Goal: Use online tool/utility: Utilize a website feature to perform a specific function

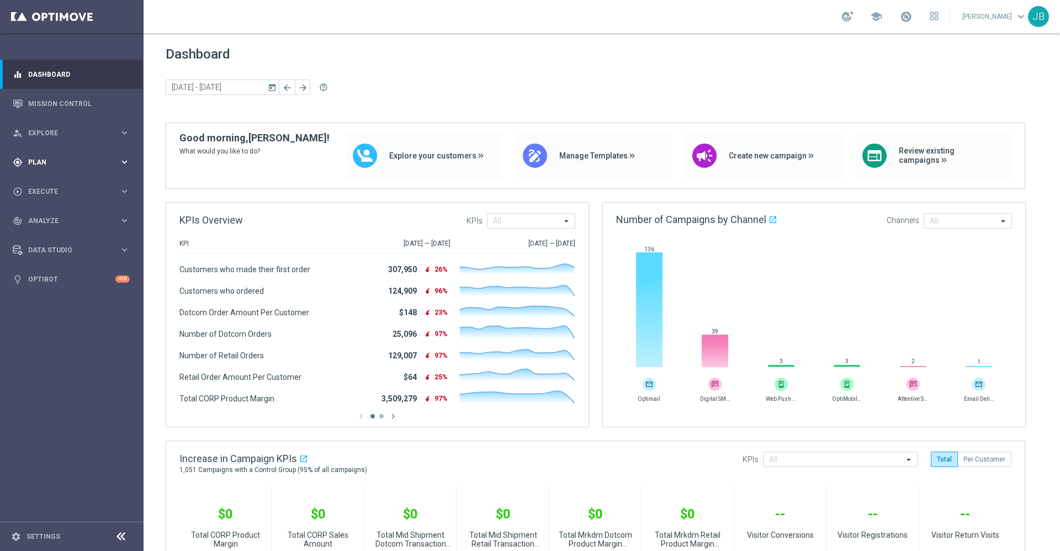
click at [59, 163] on span "Plan" at bounding box center [73, 162] width 91 height 7
click at [70, 305] on span "Analyze" at bounding box center [73, 303] width 91 height 7
click at [68, 324] on span "BI Studio" at bounding box center [68, 326] width 79 height 7
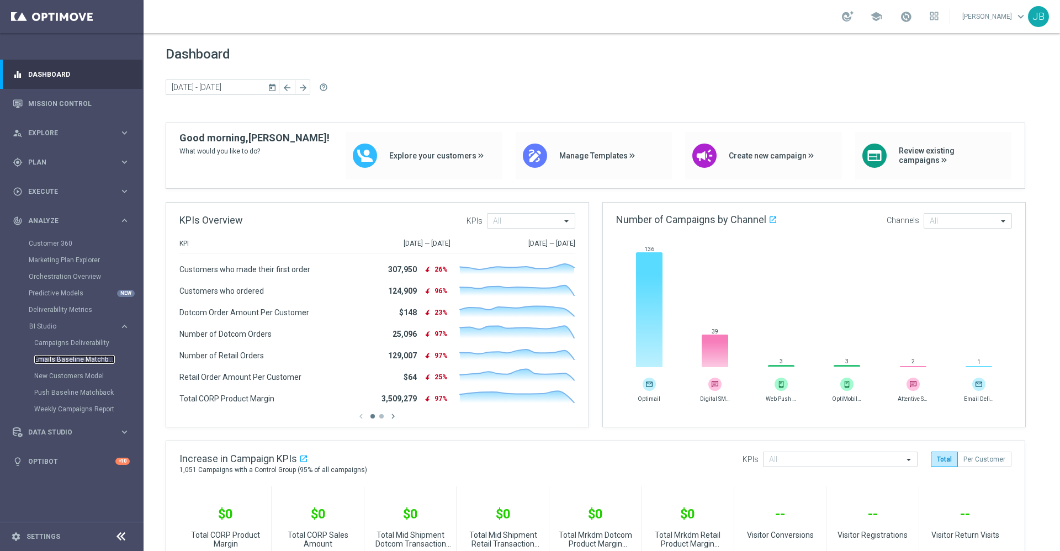
click at [84, 361] on link "Emails Baseline Matchback" at bounding box center [74, 359] width 81 height 9
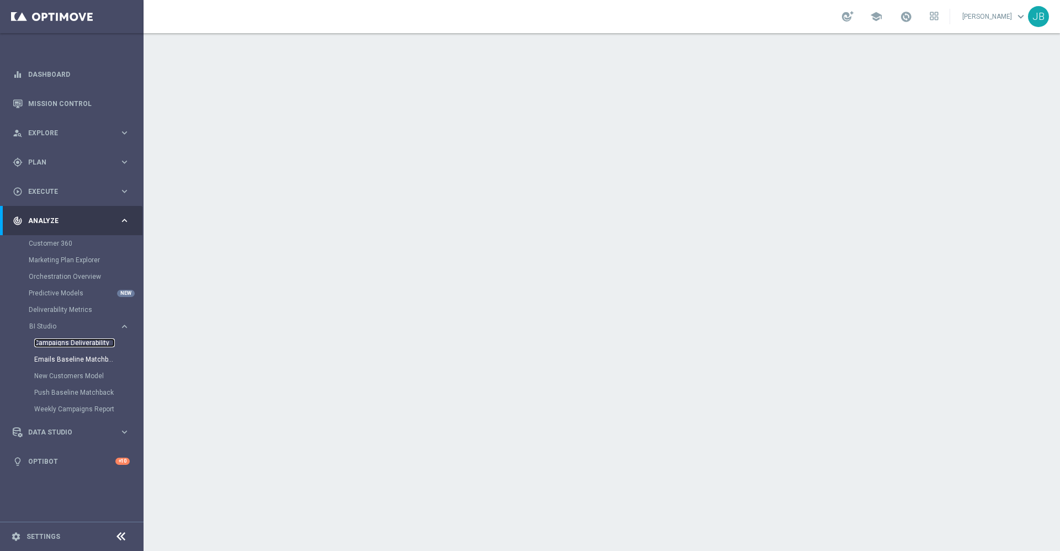
click at [77, 343] on link "Campaigns Deliverability" at bounding box center [74, 342] width 81 height 9
click at [99, 100] on link "Mission Control" at bounding box center [79, 103] width 102 height 29
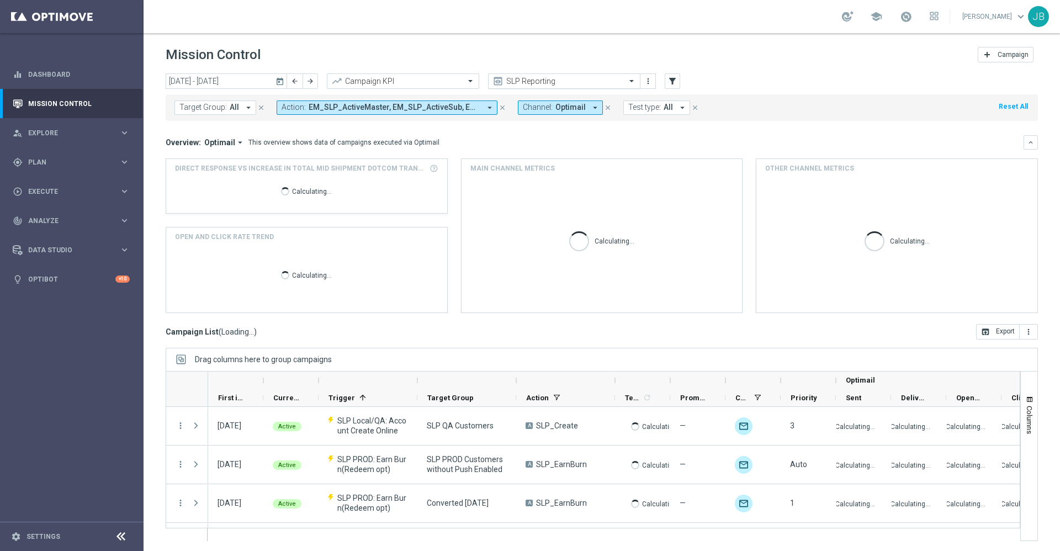
click at [529, 80] on input "text" at bounding box center [553, 81] width 118 height 9
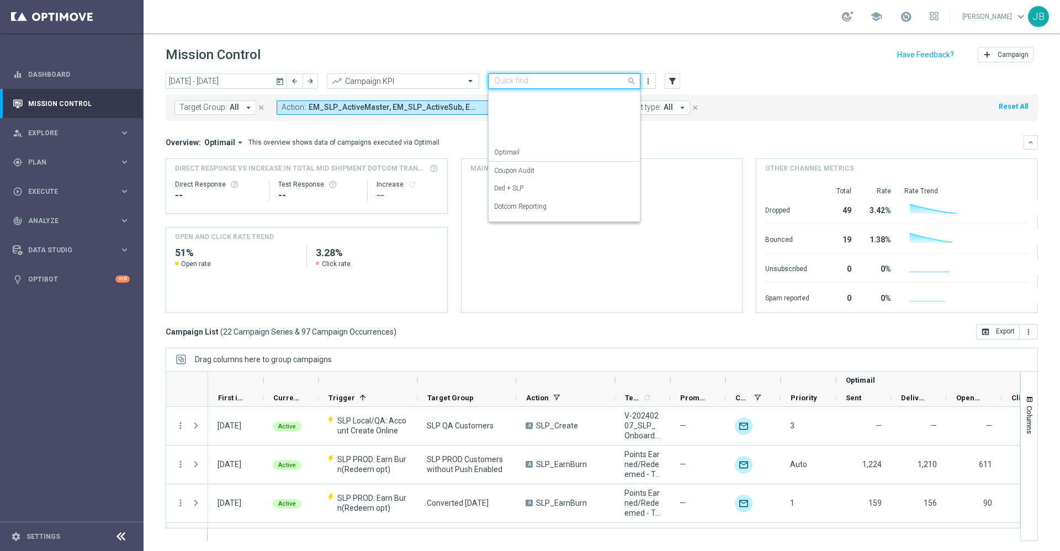
scroll to position [141, 0]
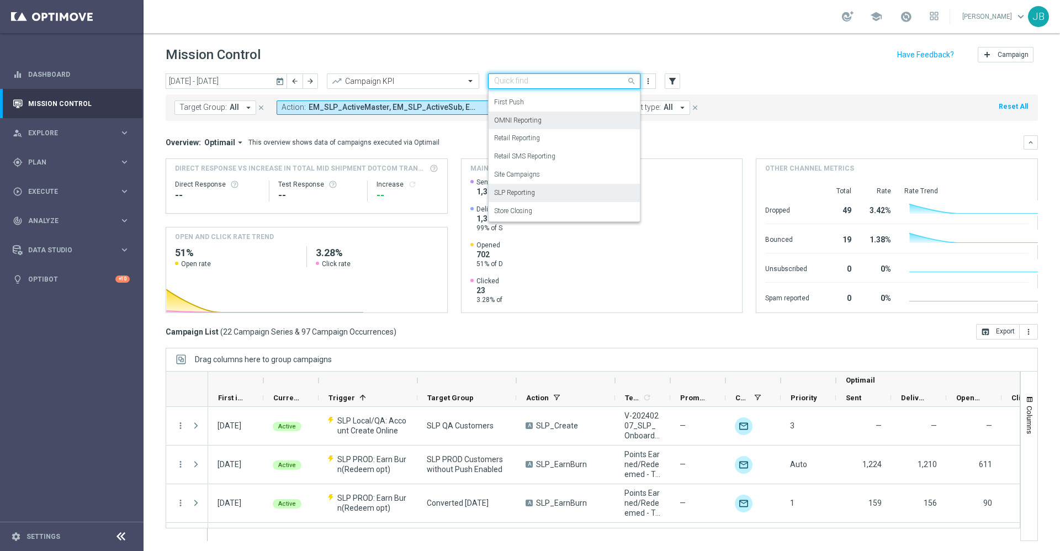
click at [523, 121] on label "OMNI Reporting" at bounding box center [517, 120] width 47 height 9
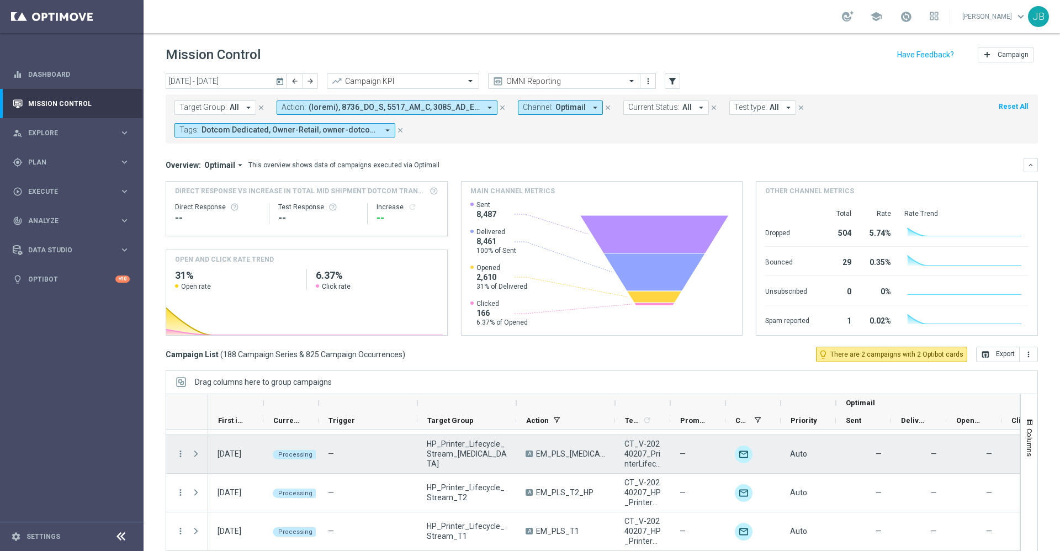
scroll to position [111, 0]
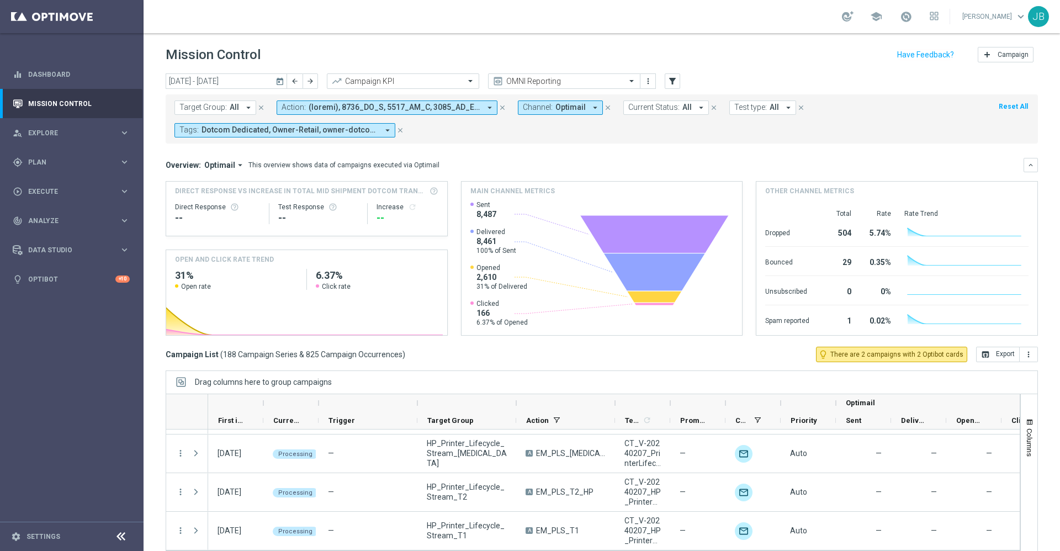
click at [277, 78] on icon "today" at bounding box center [281, 81] width 10 height 10
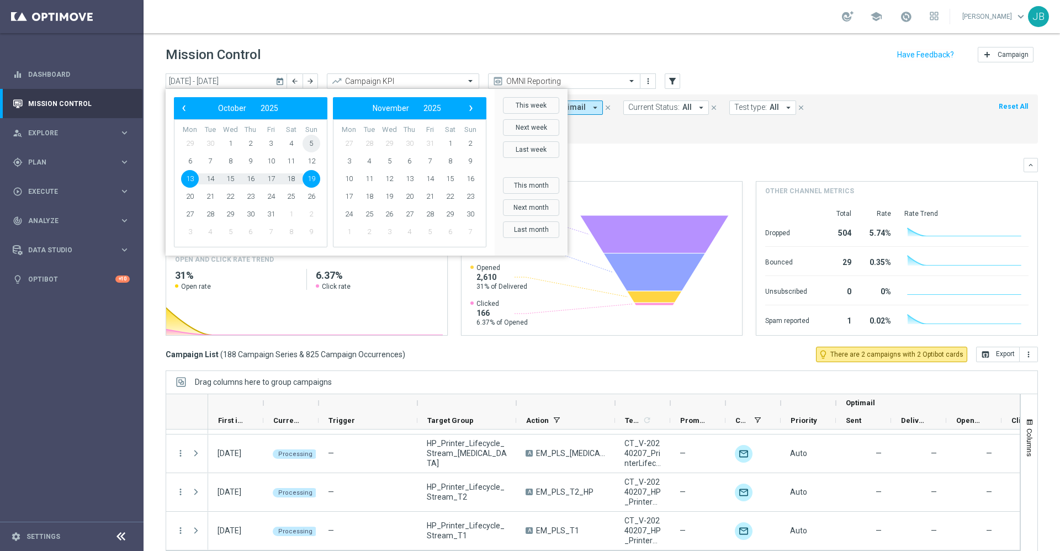
click at [311, 142] on span "5" at bounding box center [312, 144] width 18 height 18
click at [293, 160] on span "11" at bounding box center [291, 161] width 18 height 18
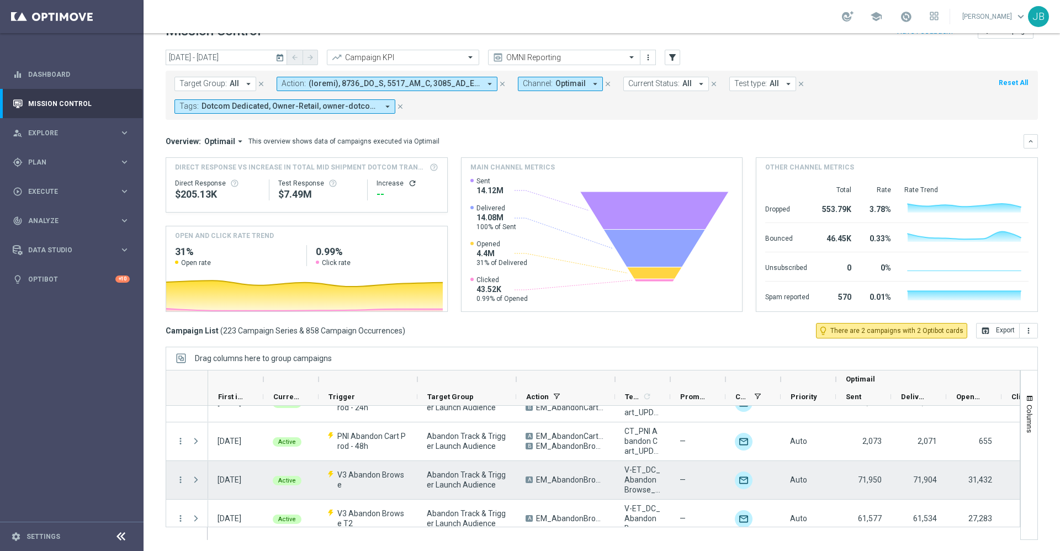
scroll to position [8264, 0]
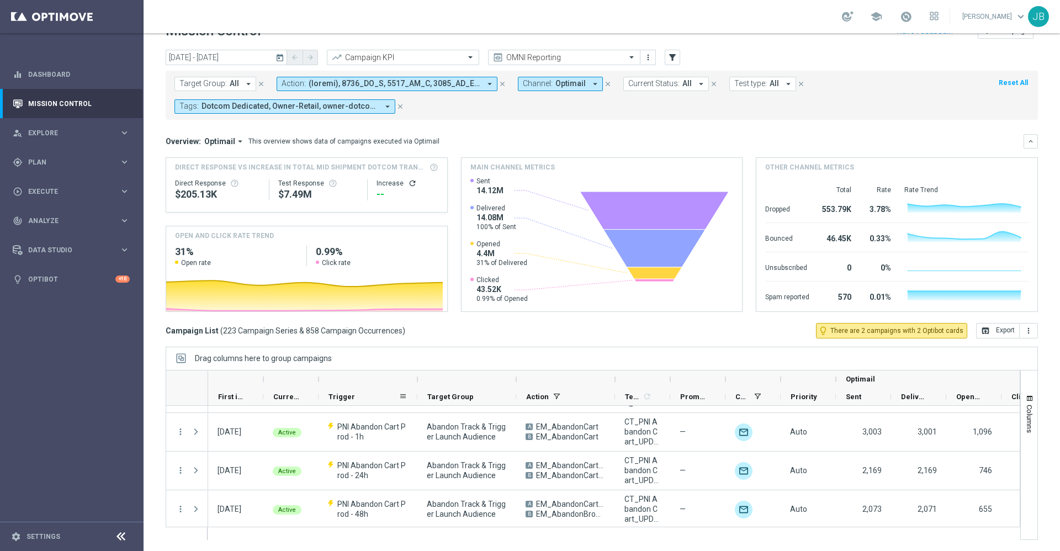
click at [348, 396] on span "Trigger" at bounding box center [342, 397] width 27 height 8
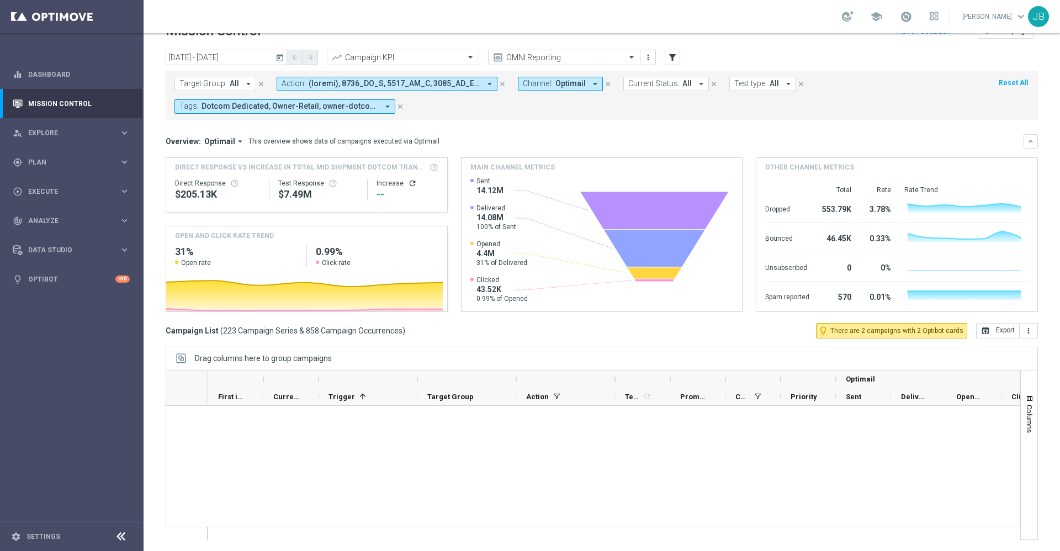
scroll to position [0, 0]
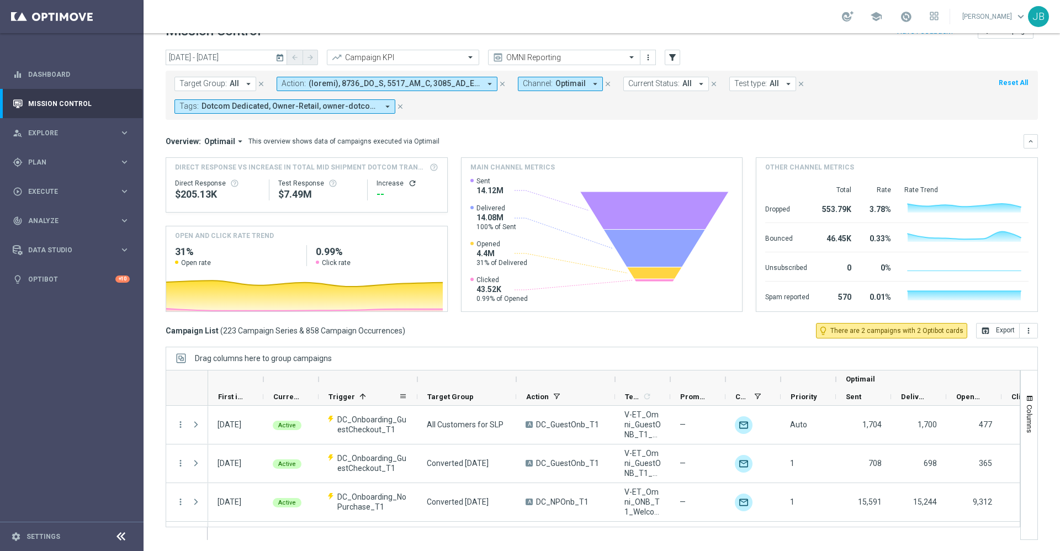
click at [336, 397] on span "Trigger" at bounding box center [342, 397] width 27 height 8
click at [337, 393] on span "Trigger" at bounding box center [342, 397] width 27 height 8
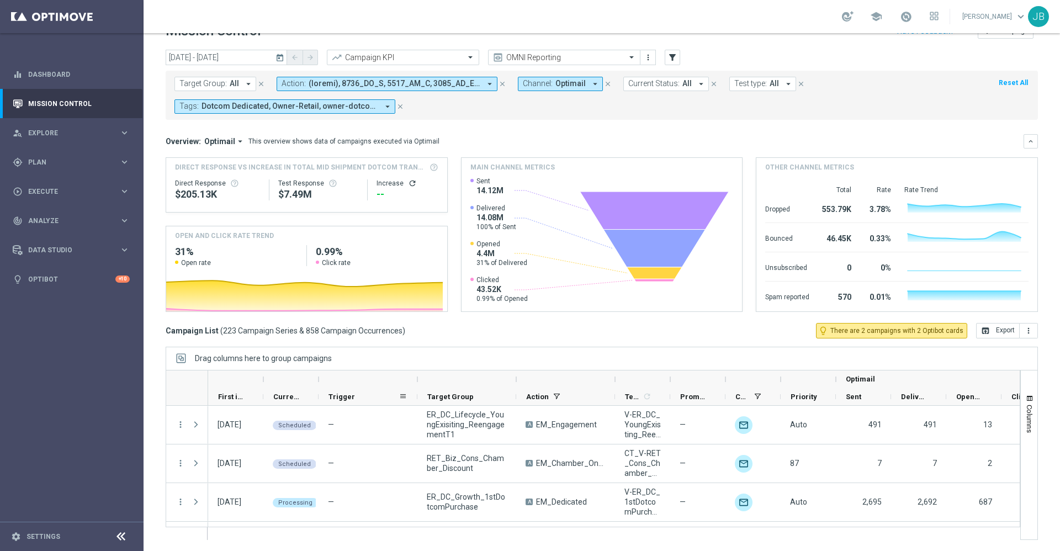
click at [337, 393] on span "Trigger" at bounding box center [342, 397] width 27 height 8
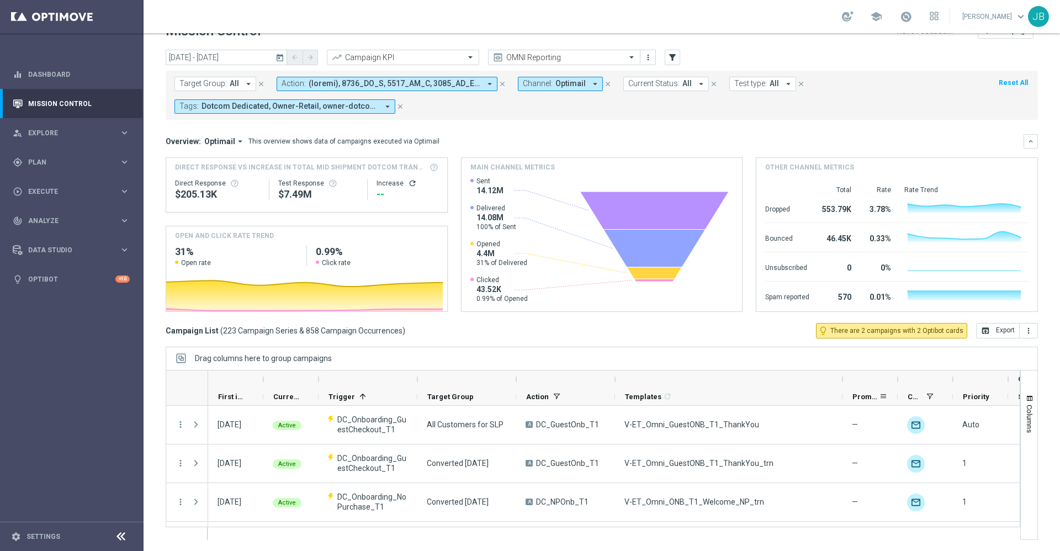
drag, startPoint x: 671, startPoint y: 380, endPoint x: 843, endPoint y: 394, distance: 172.8
click at [843, 394] on div "Optimail First in Range" at bounding box center [747, 387] width 1079 height 35
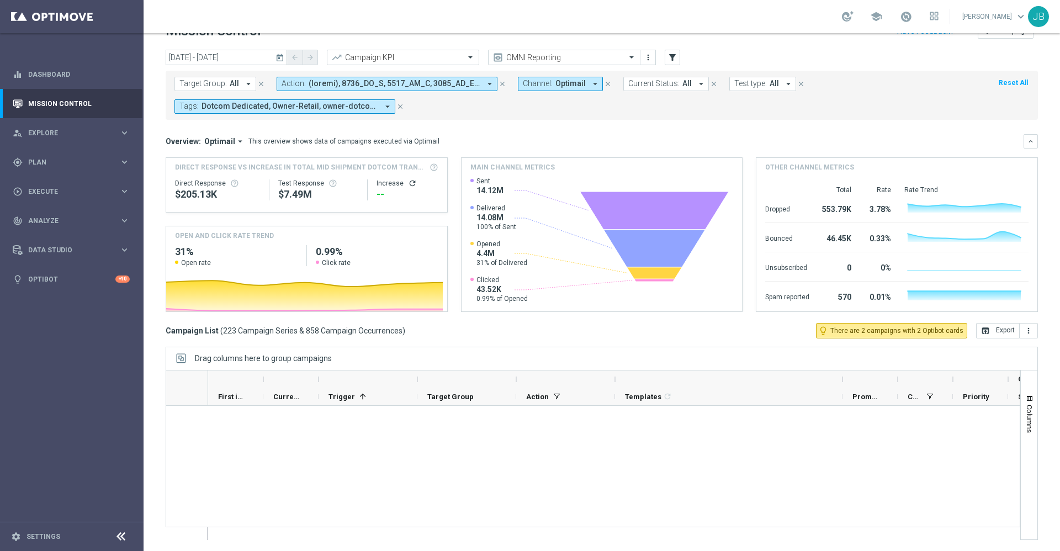
scroll to position [8498, 0]
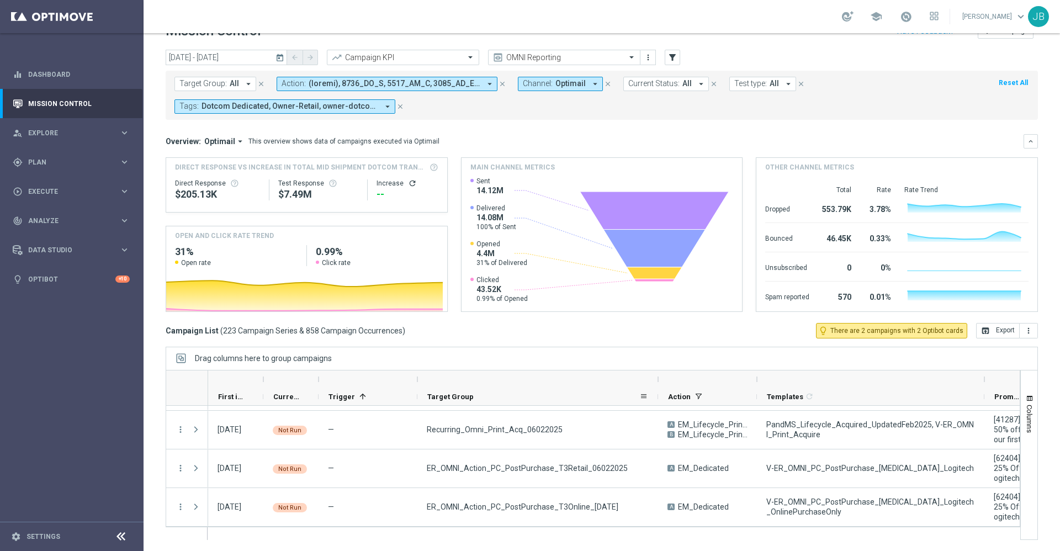
drag, startPoint x: 516, startPoint y: 380, endPoint x: 657, endPoint y: 400, distance: 142.7
click at [657, 400] on div "First in Range" at bounding box center [818, 387] width 1221 height 35
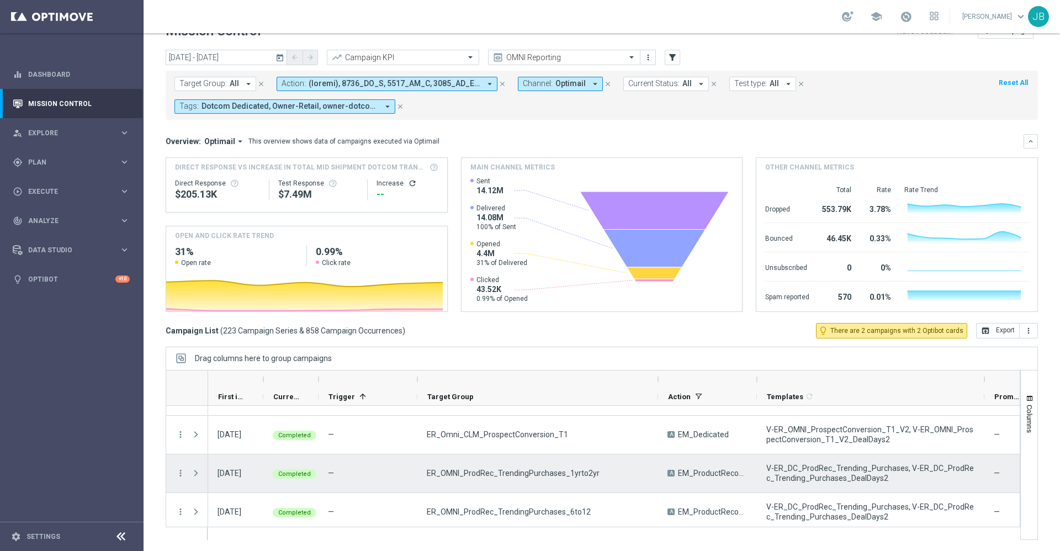
scroll to position [7333, 0]
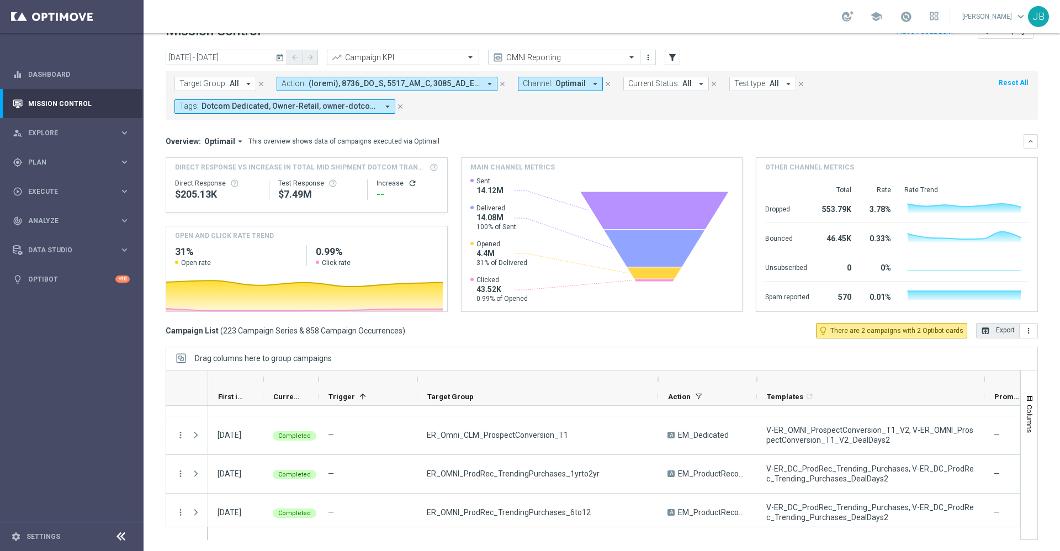
click at [987, 332] on button "open_in_browser Export" at bounding box center [998, 330] width 44 height 15
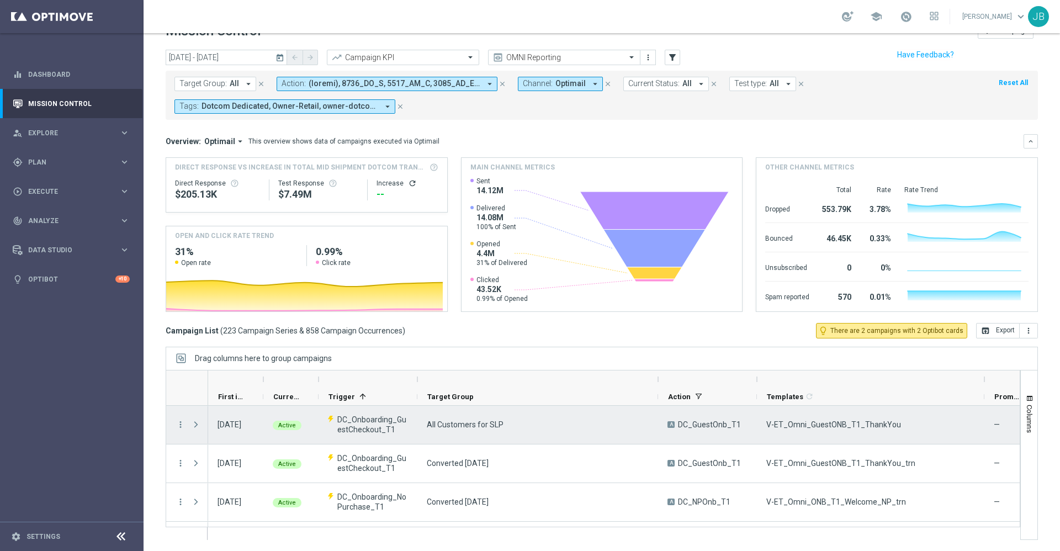
scroll to position [0, 0]
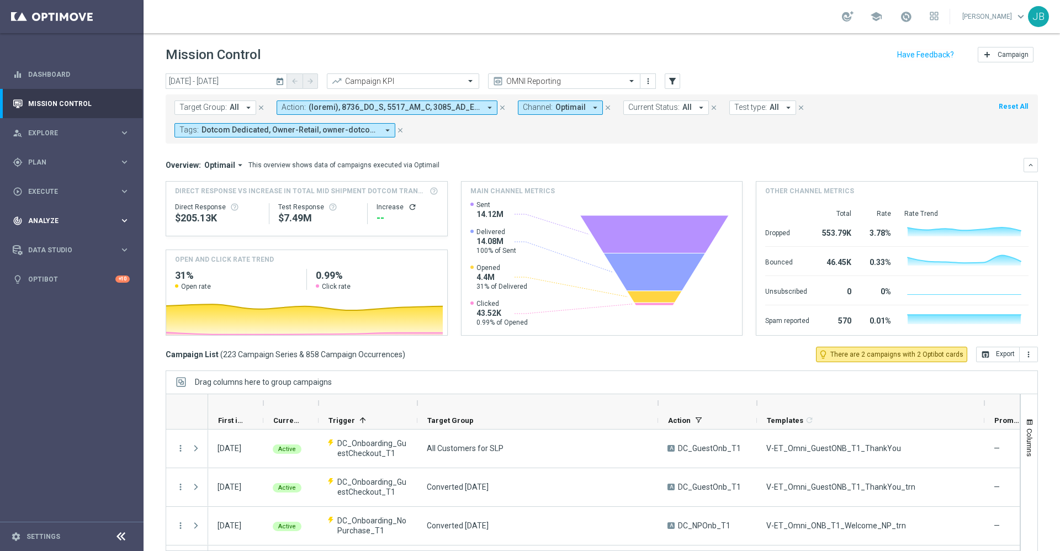
drag, startPoint x: 70, startPoint y: 215, endPoint x: 43, endPoint y: 223, distance: 28.1
click at [43, 223] on span "Analyze" at bounding box center [73, 221] width 91 height 7
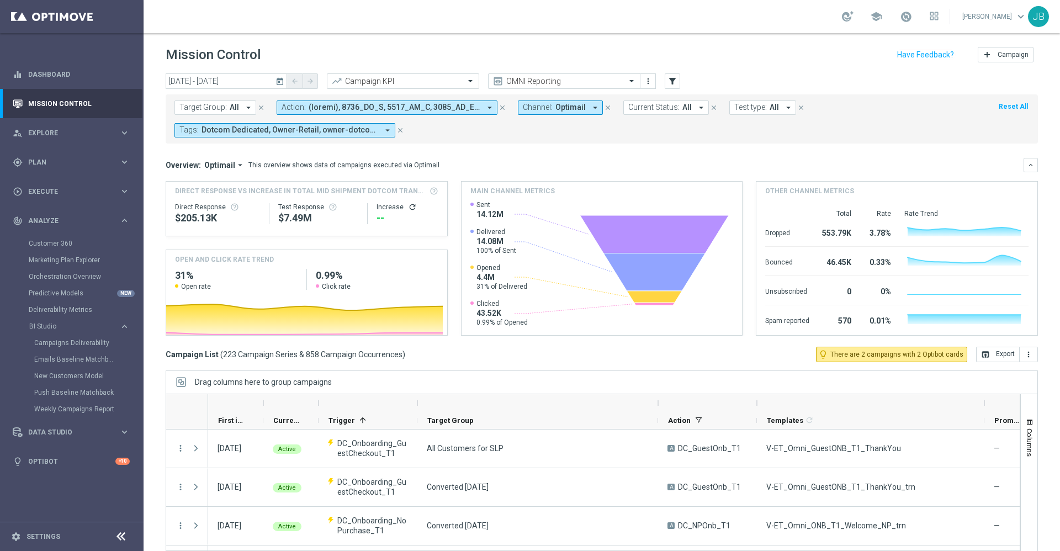
click at [279, 81] on icon "today" at bounding box center [281, 81] width 10 height 10
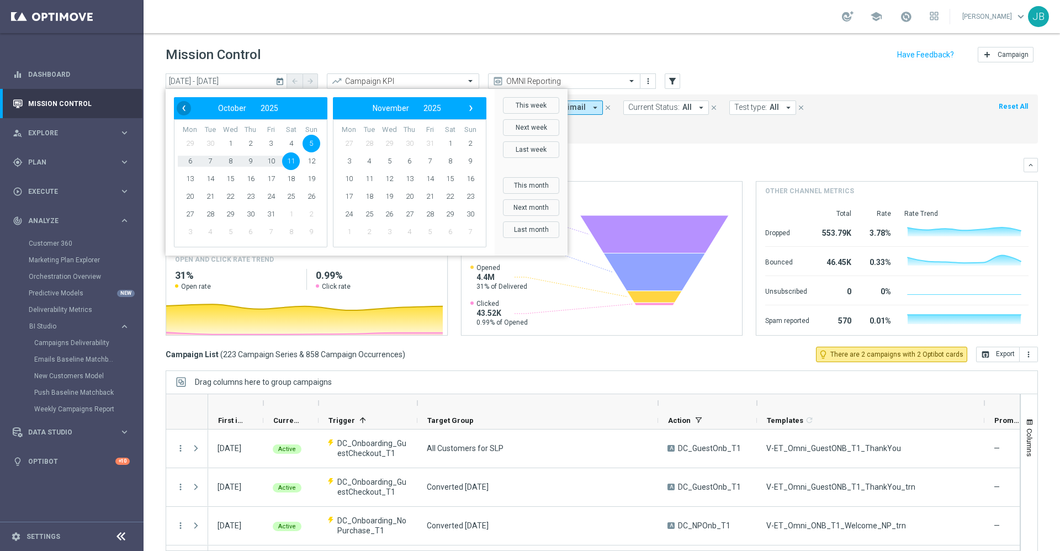
click at [183, 108] on span "‹" at bounding box center [184, 108] width 14 height 14
click at [248, 109] on span "September" at bounding box center [232, 108] width 40 height 9
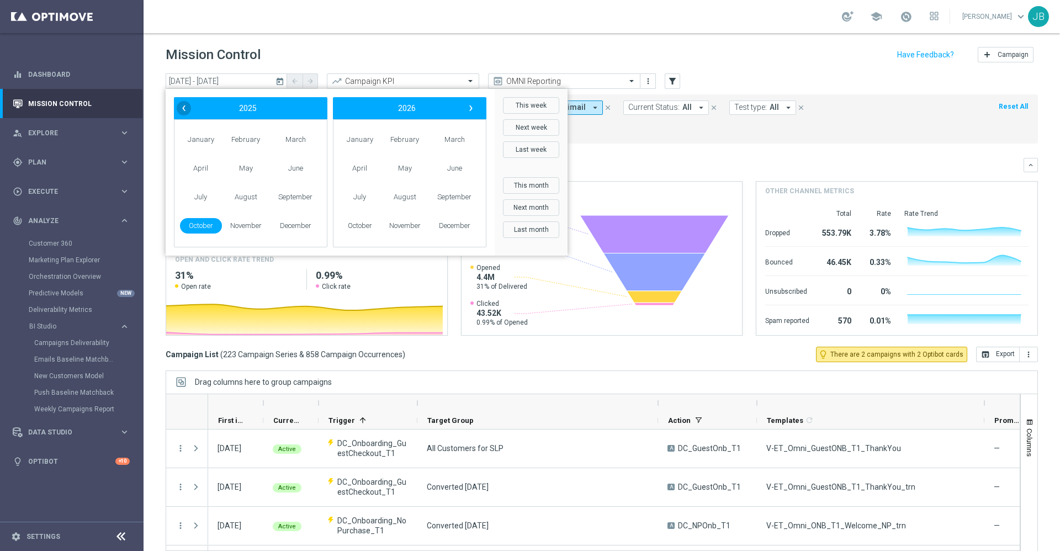
click at [185, 110] on span "‹" at bounding box center [184, 108] width 14 height 14
click at [200, 225] on span "October" at bounding box center [201, 226] width 42 height 16
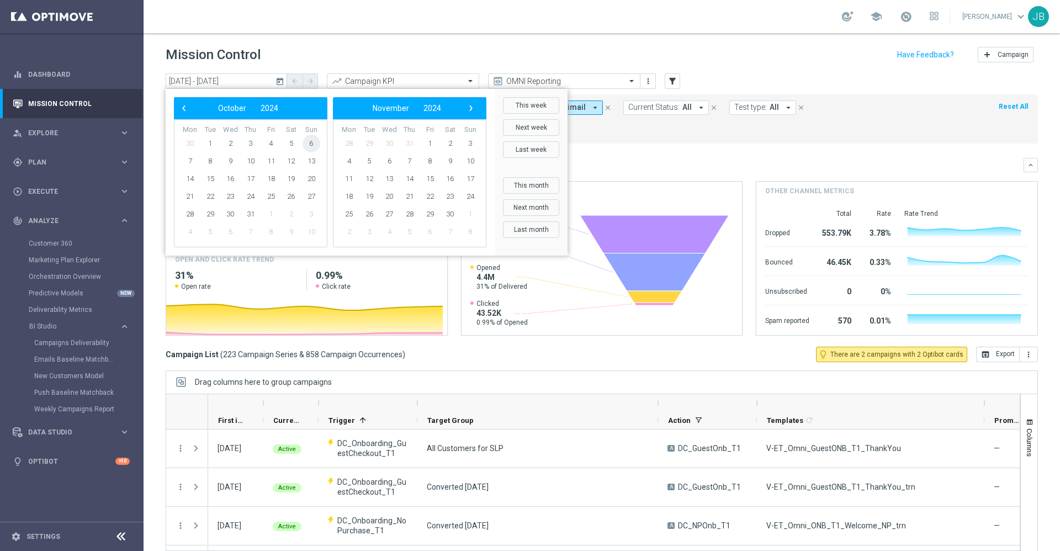
click at [309, 144] on span "6" at bounding box center [312, 144] width 18 height 18
click at [292, 163] on span "12" at bounding box center [291, 161] width 18 height 18
type input "06 Oct 2024 - 12 Oct 2024"
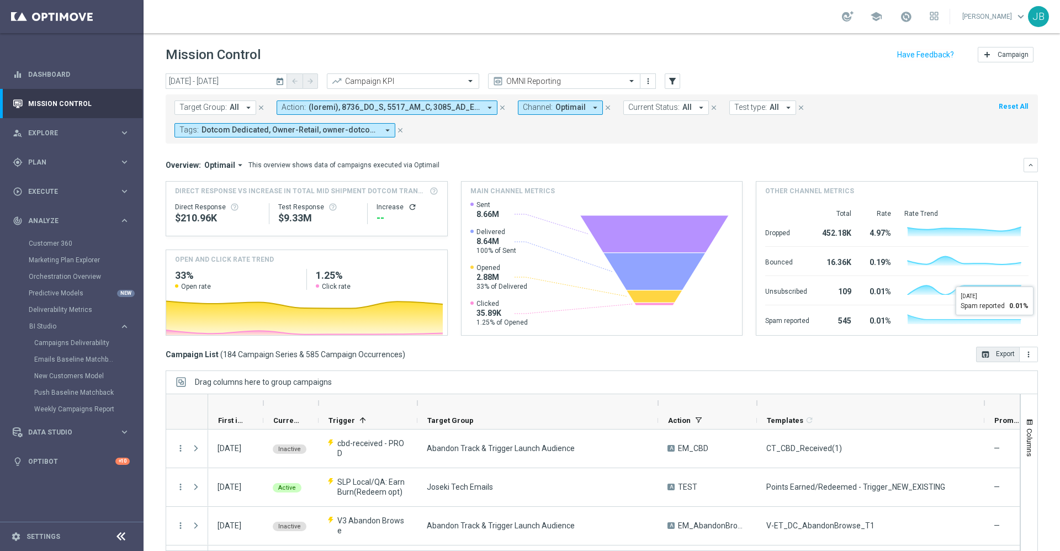
click at [984, 352] on button "open_in_browser Export" at bounding box center [998, 354] width 44 height 15
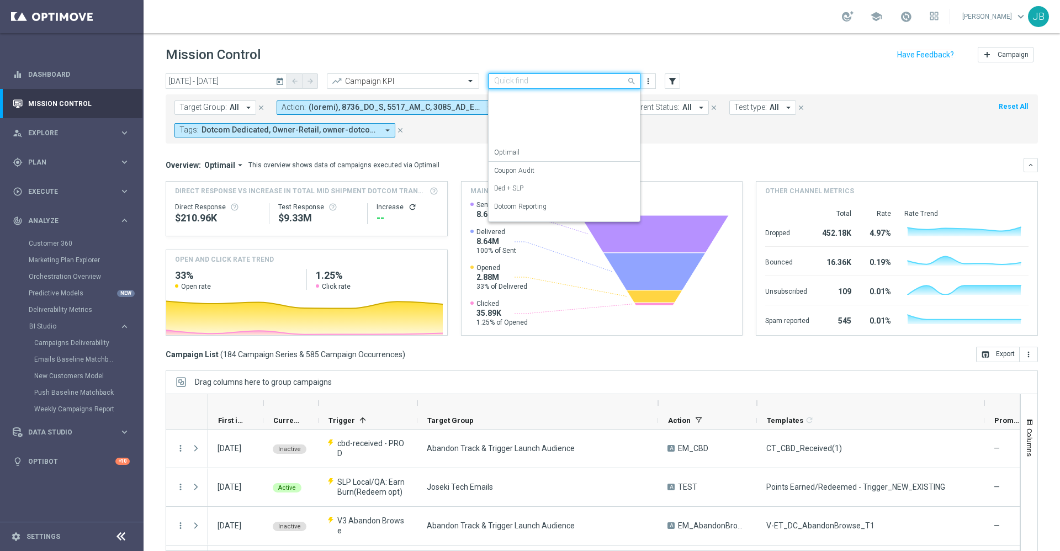
click at [573, 83] on input "text" at bounding box center [553, 81] width 118 height 9
click at [547, 192] on div "SLP Reporting" at bounding box center [564, 193] width 140 height 18
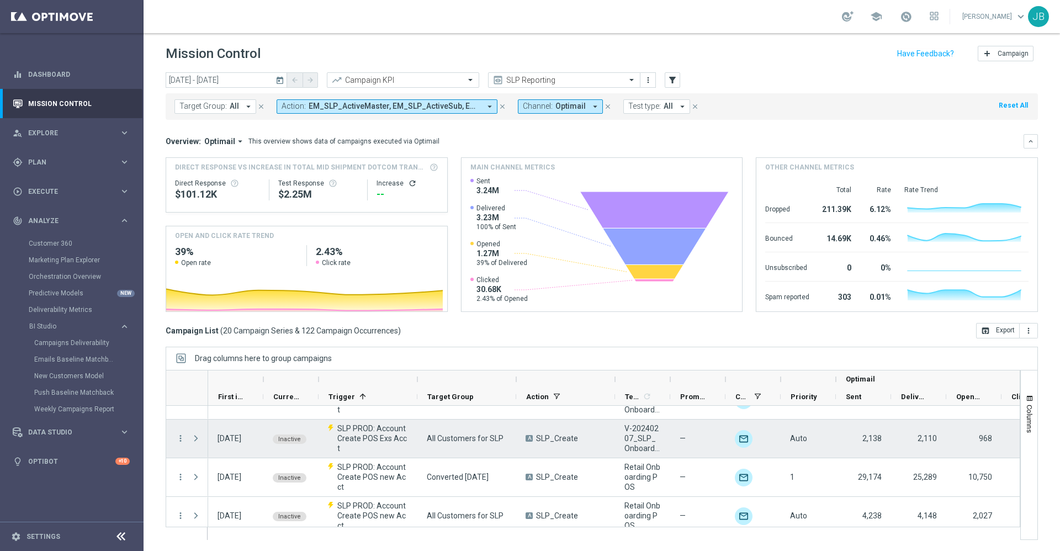
scroll to position [0, 0]
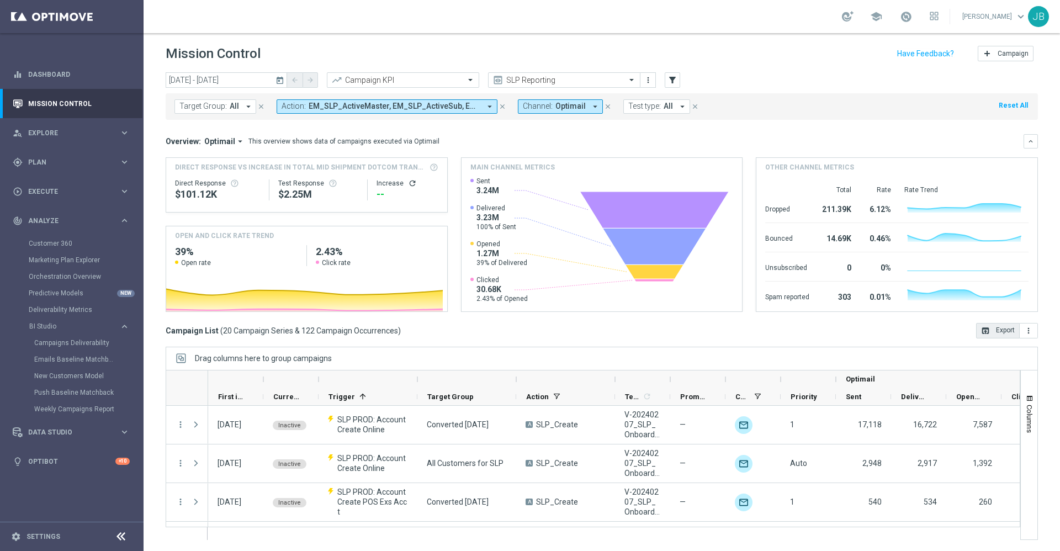
click at [988, 331] on button "open_in_browser Export" at bounding box center [998, 330] width 44 height 15
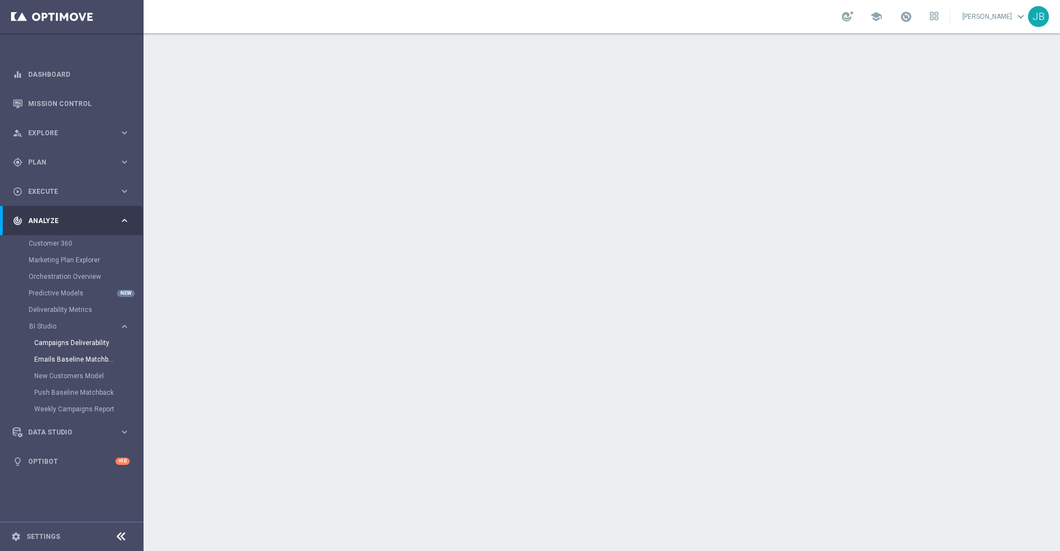
click at [98, 343] on link "Campaigns Deliverability" at bounding box center [74, 342] width 81 height 9
click at [91, 359] on link "Emails Baseline Matchback" at bounding box center [74, 359] width 81 height 9
click at [88, 342] on link "Campaigns Deliverability" at bounding box center [74, 342] width 81 height 9
click at [86, 357] on link "Emails Baseline Matchback" at bounding box center [74, 359] width 81 height 9
click at [91, 100] on link "Mission Control" at bounding box center [79, 103] width 102 height 29
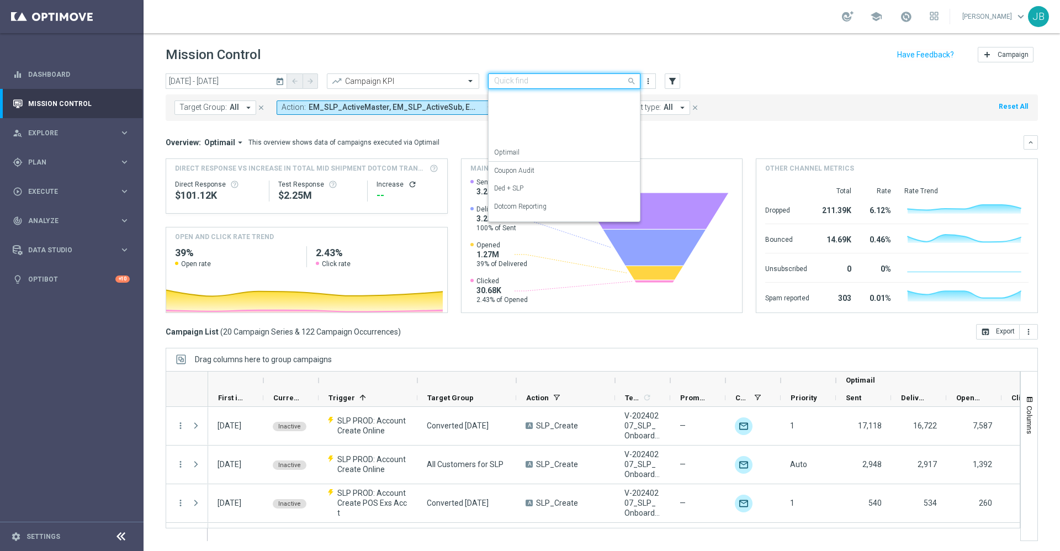
click at [508, 80] on input "text" at bounding box center [553, 81] width 118 height 9
click at [517, 120] on label "OMNI Reporting" at bounding box center [517, 120] width 47 height 9
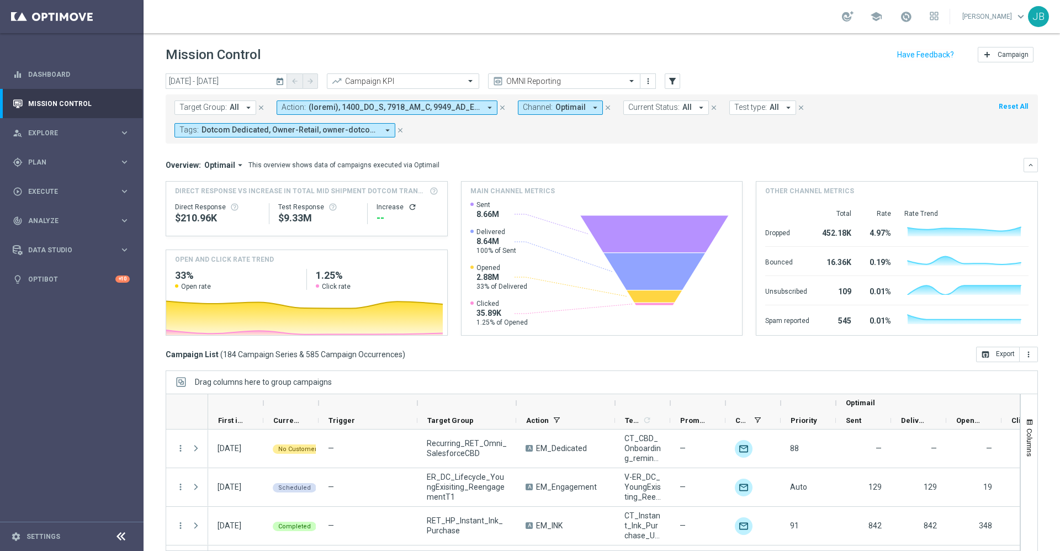
click at [279, 83] on icon "today" at bounding box center [281, 81] width 10 height 10
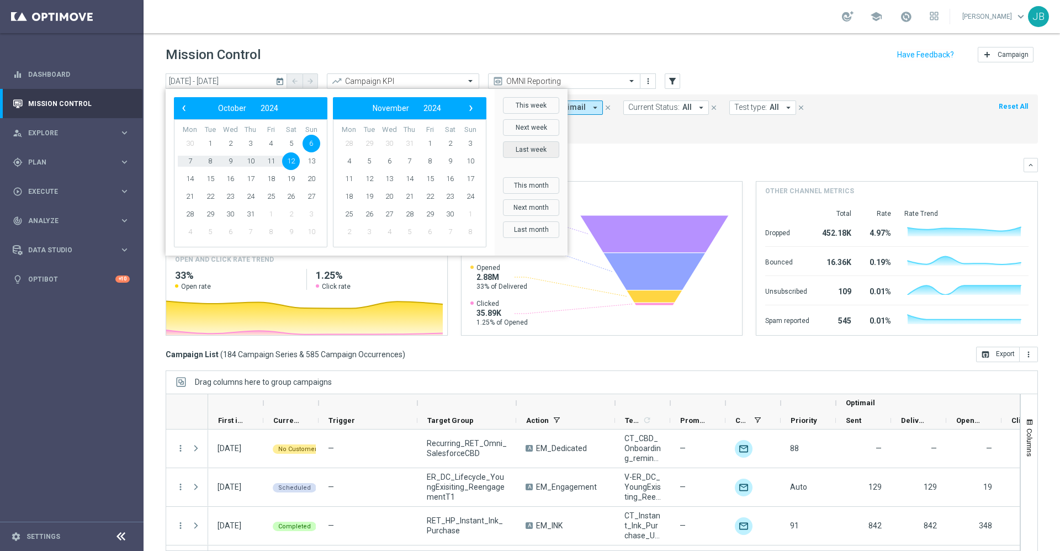
click at [525, 145] on button "Last week" at bounding box center [531, 149] width 56 height 17
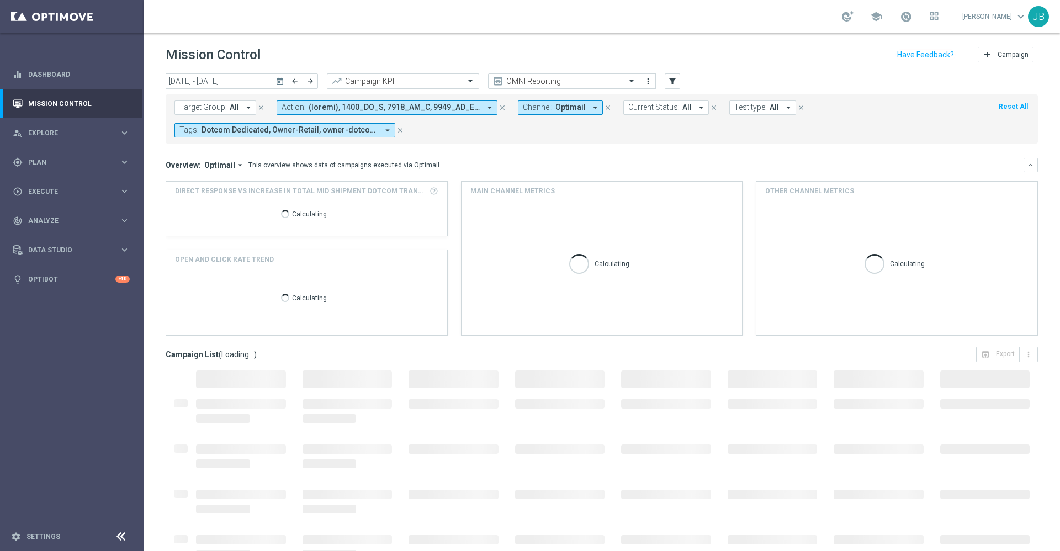
click at [277, 82] on icon "today" at bounding box center [281, 81] width 10 height 10
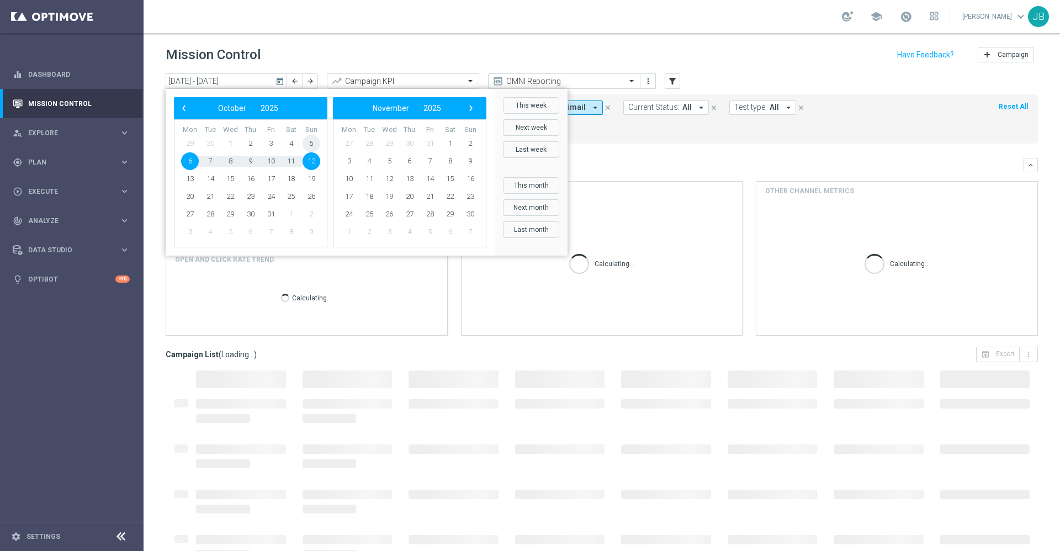
click at [307, 143] on span "5" at bounding box center [312, 144] width 18 height 18
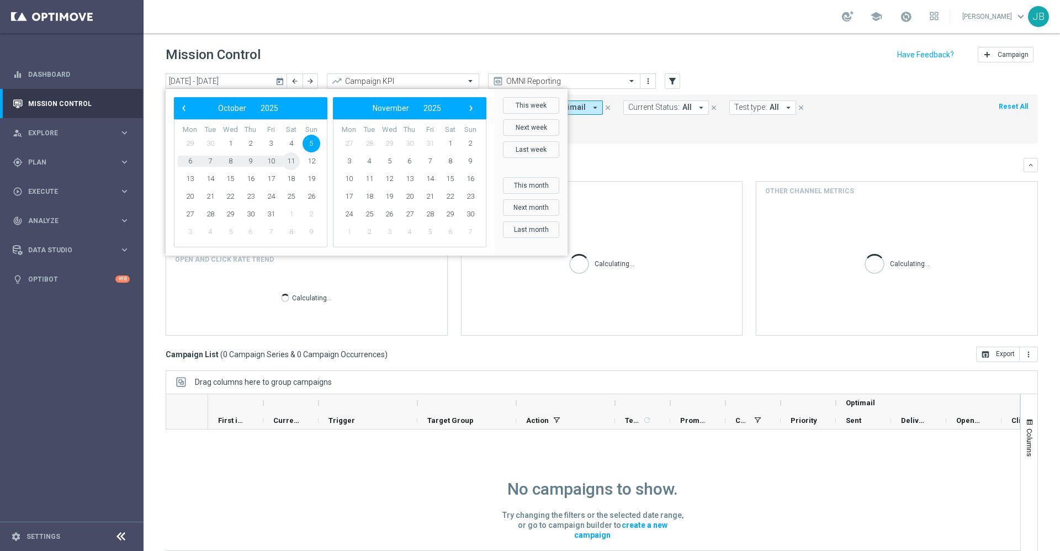
click at [295, 158] on span "11" at bounding box center [291, 161] width 18 height 18
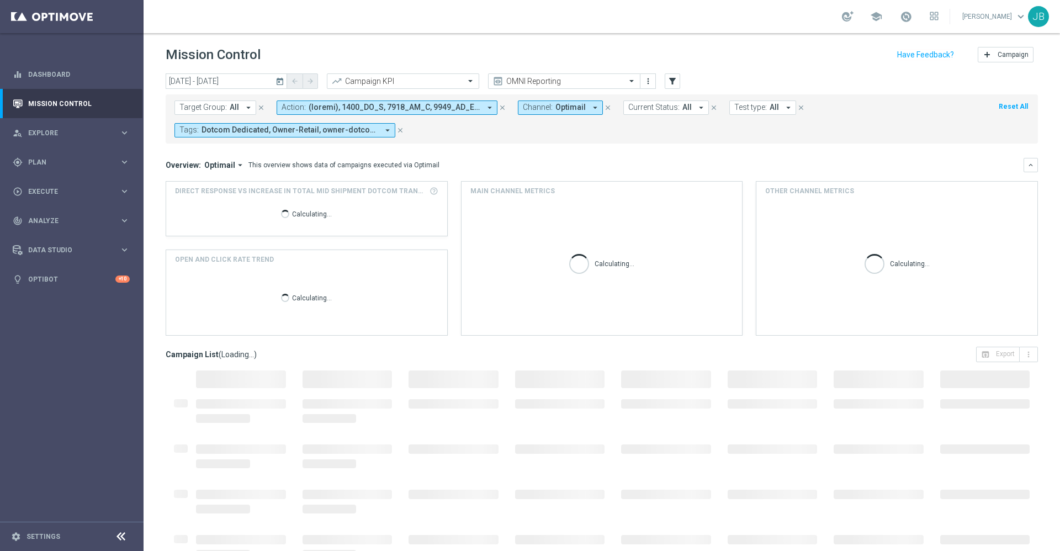
type input "05 Oct 2025 - 11 Oct 2025"
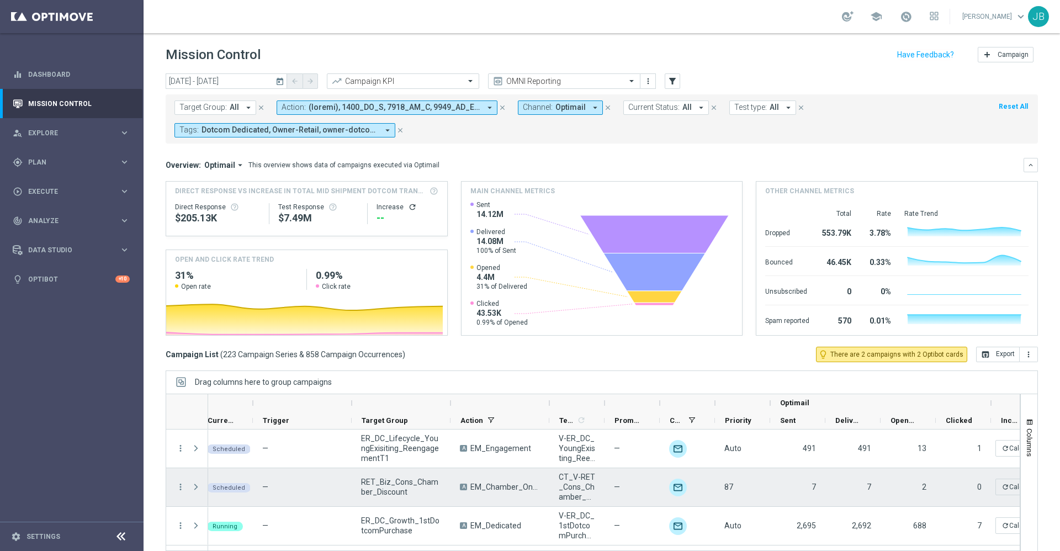
scroll to position [0, 66]
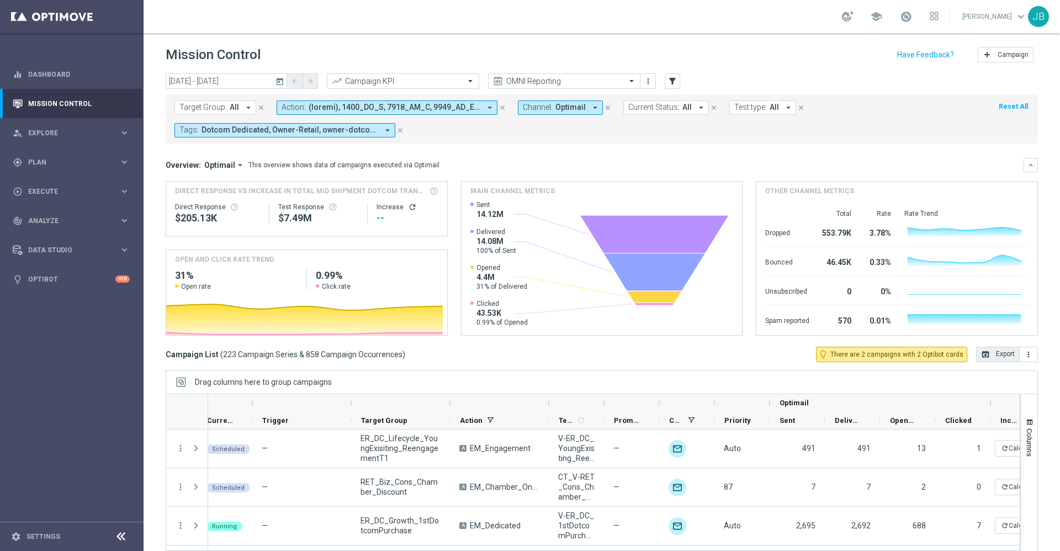
click at [987, 355] on button "open_in_browser Export" at bounding box center [998, 354] width 44 height 15
click at [287, 419] on div "Trigger" at bounding box center [297, 420] width 70 height 17
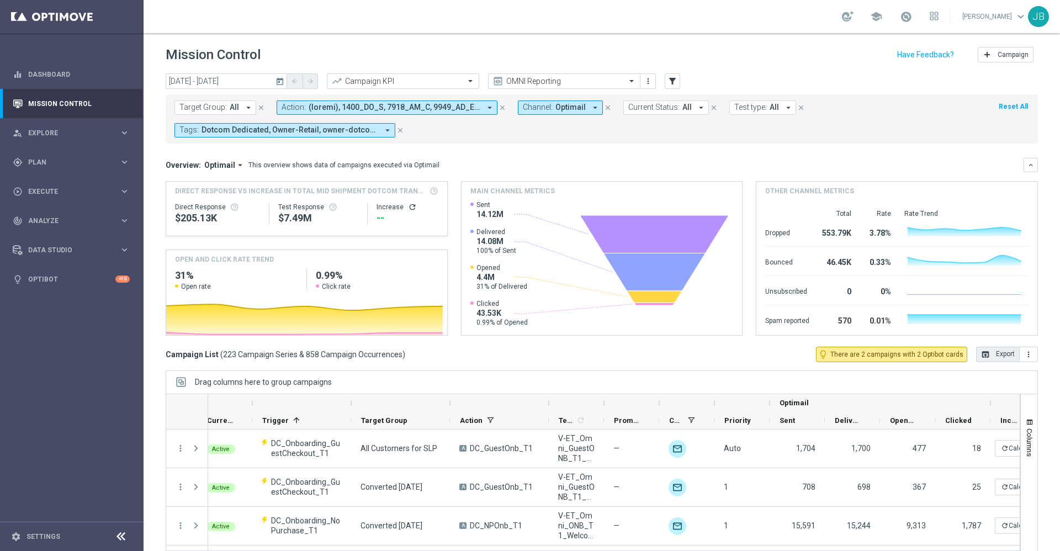
click at [988, 357] on button "open_in_browser Export" at bounding box center [998, 354] width 44 height 15
click at [84, 218] on span "Analyze" at bounding box center [73, 221] width 91 height 7
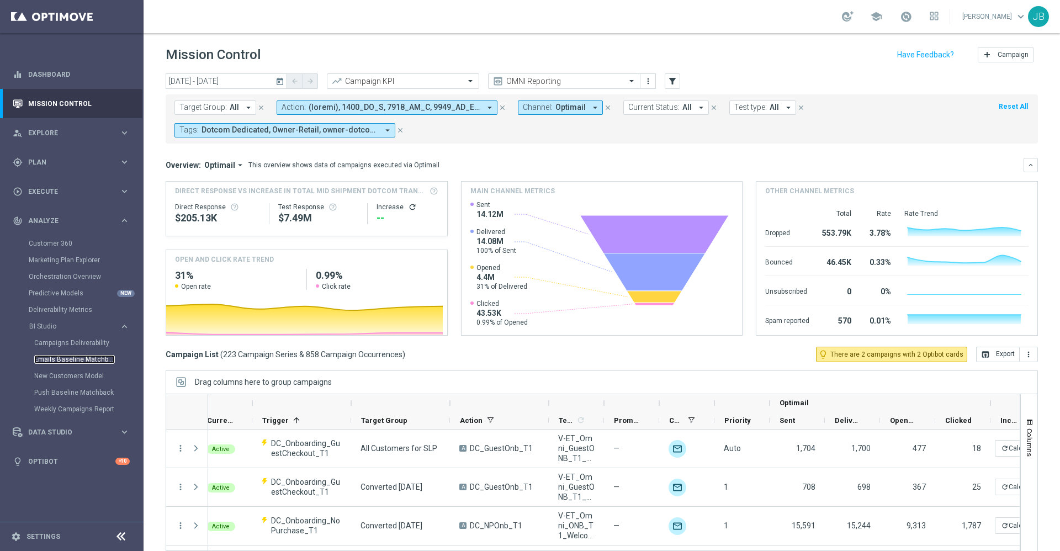
click at [86, 358] on link "Emails Baseline Matchback" at bounding box center [74, 359] width 81 height 9
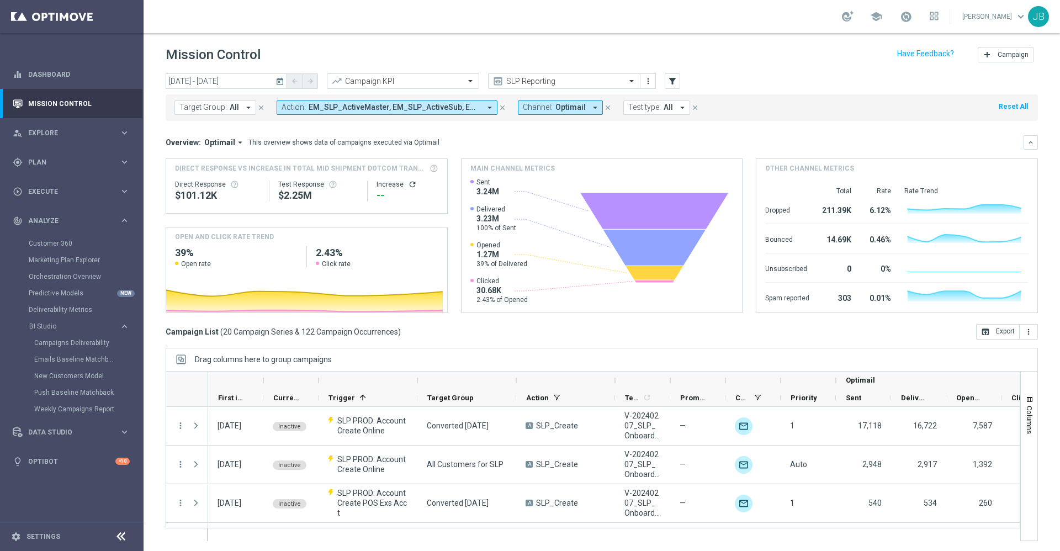
scroll to position [1, 0]
click at [277, 79] on icon "today" at bounding box center [281, 80] width 10 height 10
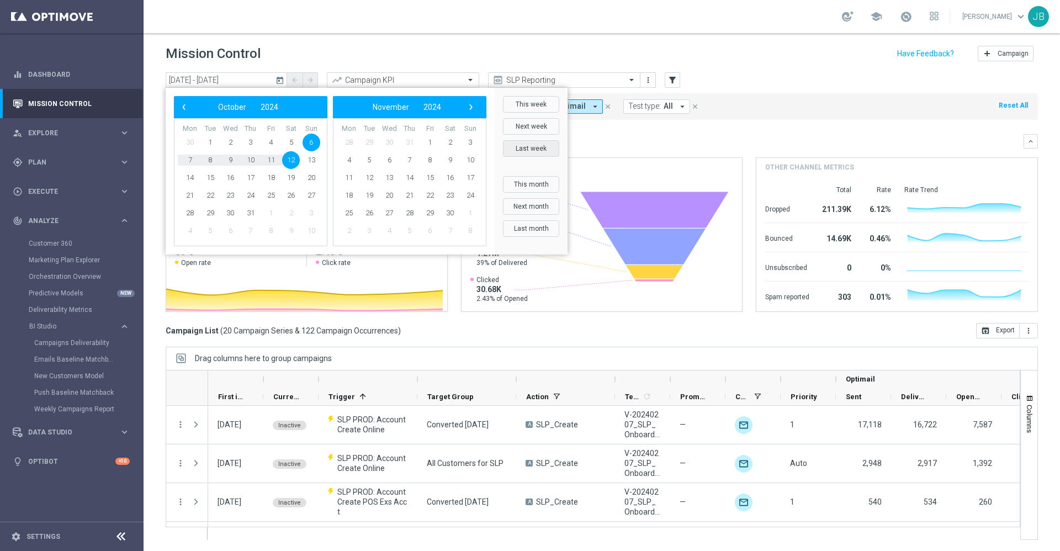
click at [531, 146] on button "Last week" at bounding box center [531, 148] width 56 height 17
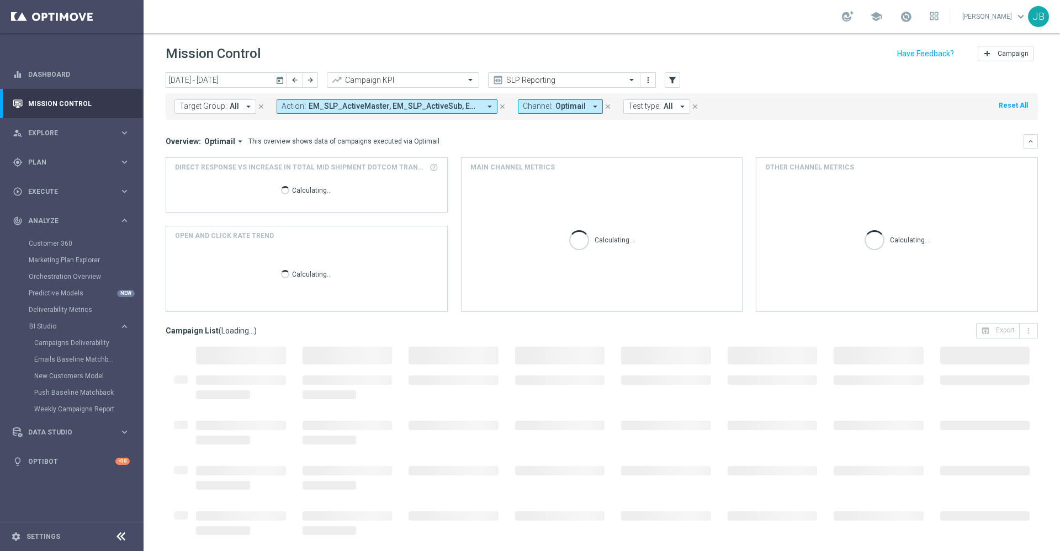
click at [278, 79] on icon "today" at bounding box center [281, 80] width 10 height 10
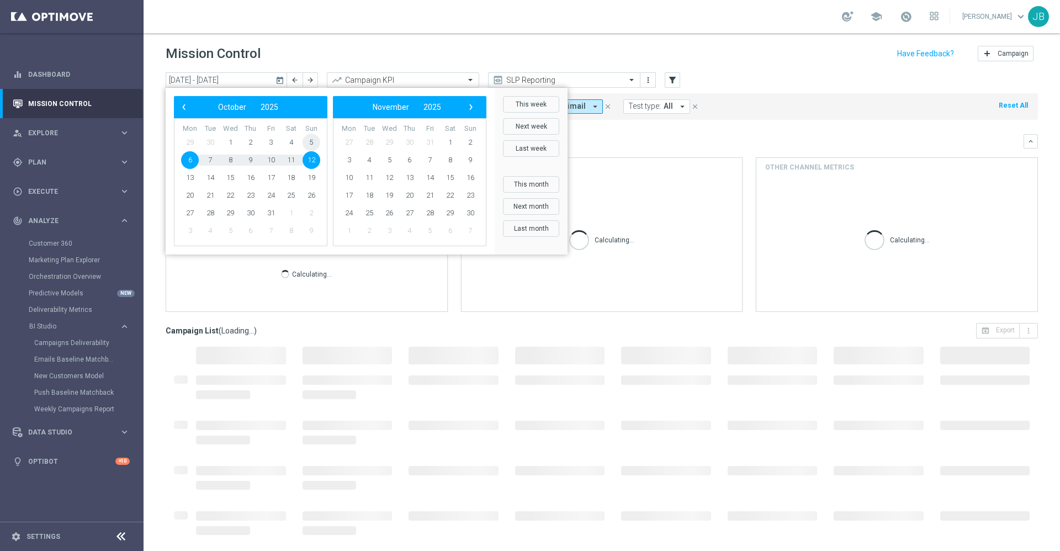
click at [309, 140] on span "5" at bounding box center [312, 143] width 18 height 18
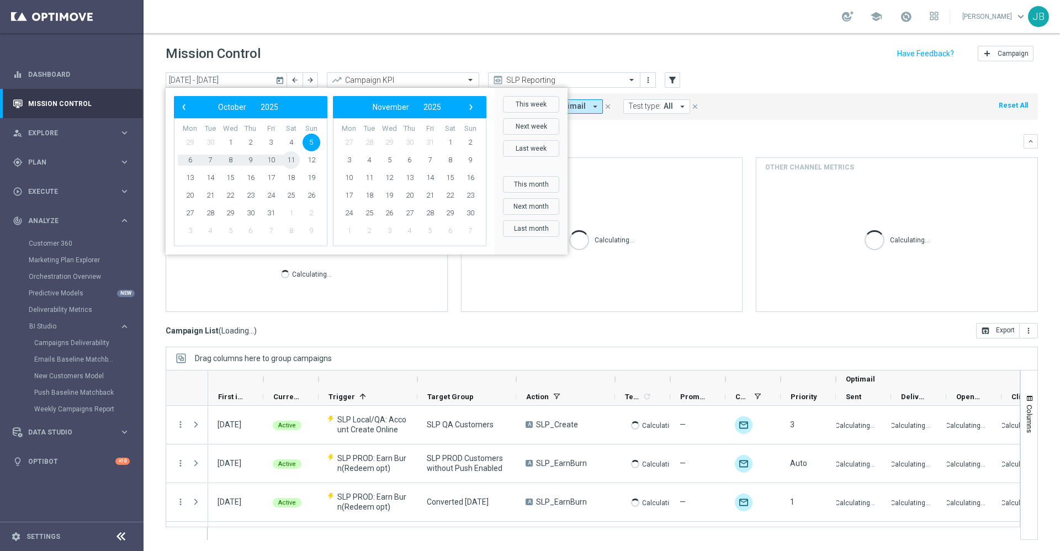
click at [292, 161] on span "11" at bounding box center [291, 160] width 18 height 18
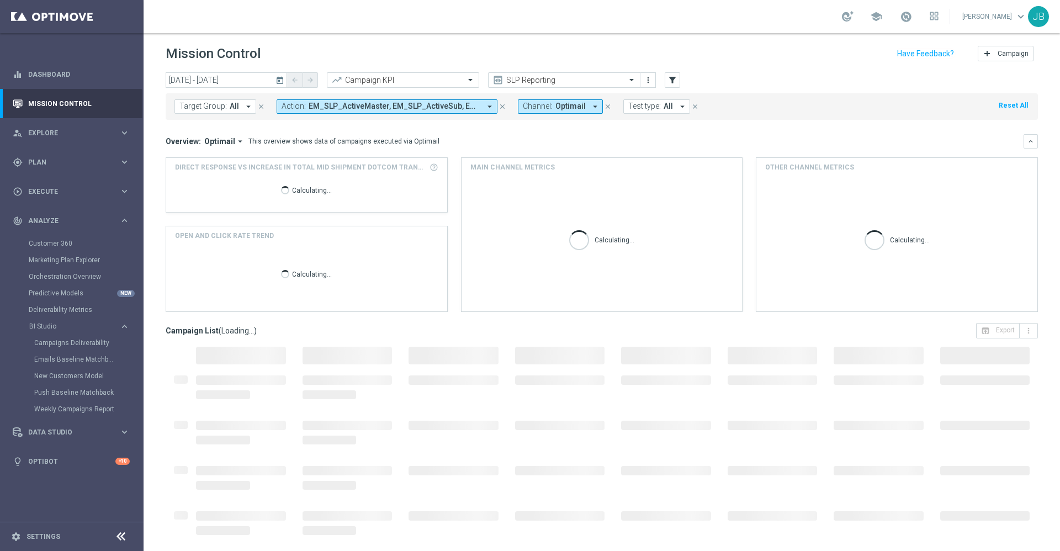
type input "05 Oct 2025 - 11 Oct 2025"
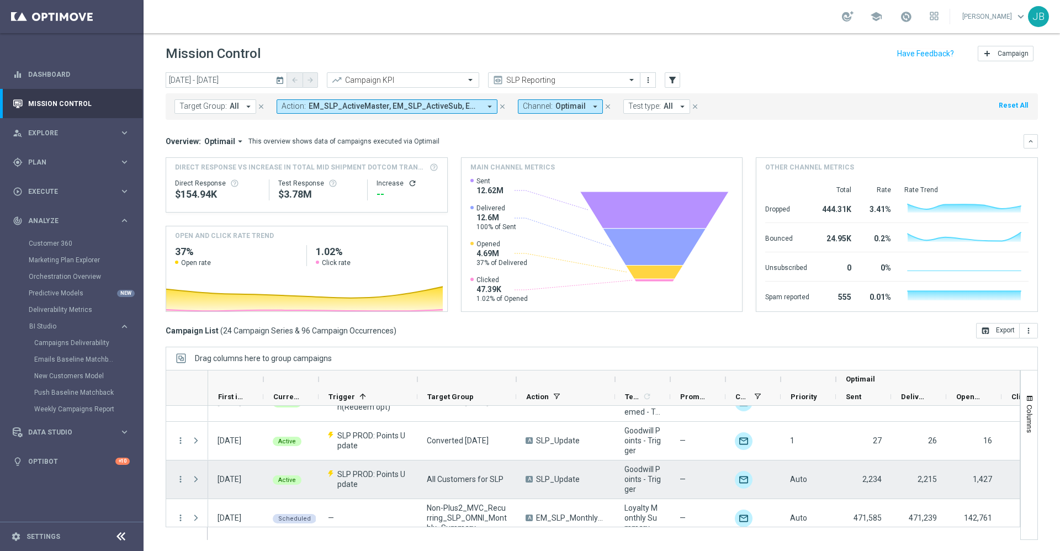
scroll to position [0, 0]
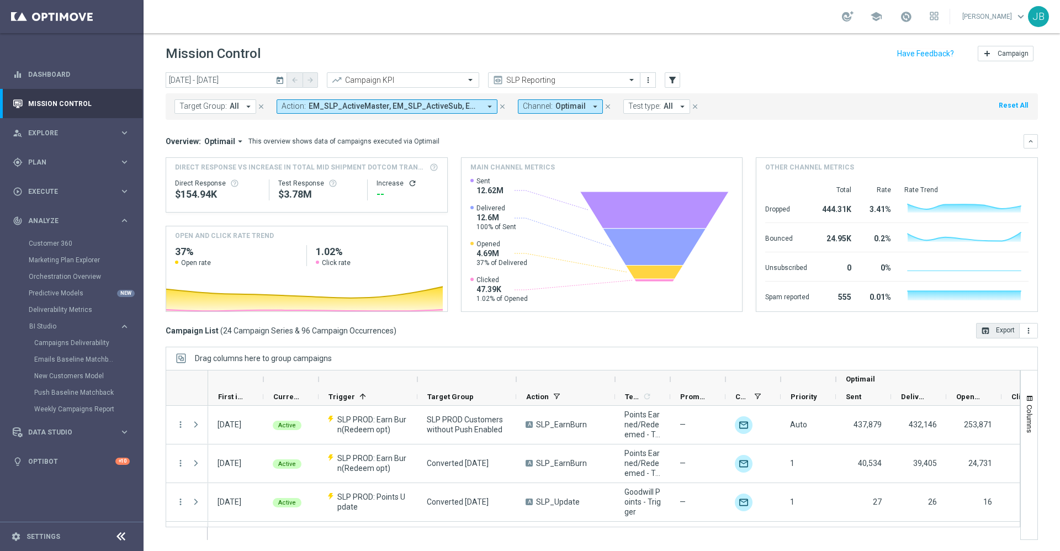
click at [979, 330] on button "open_in_browser Export" at bounding box center [998, 330] width 44 height 15
